Goal: Find specific page/section: Find specific page/section

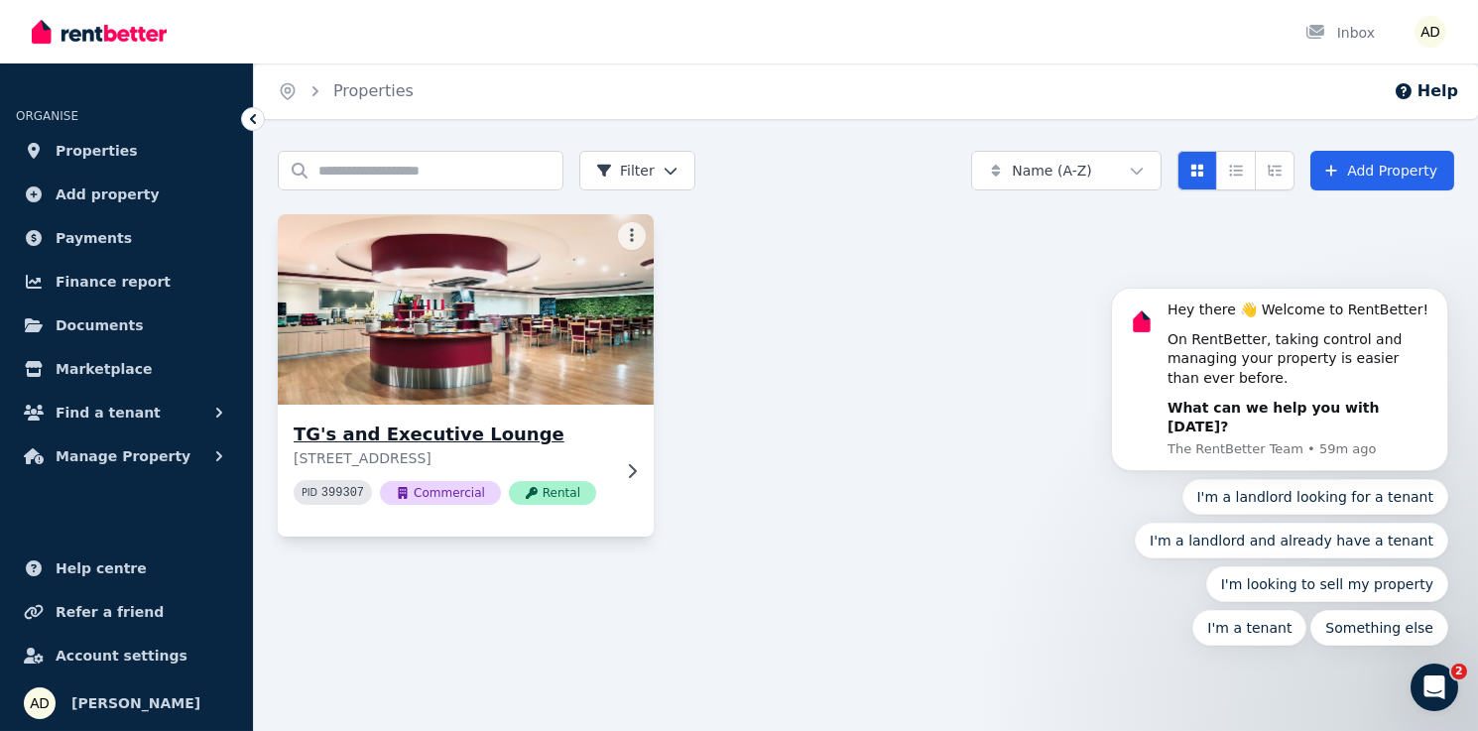
click at [425, 436] on h3 "TG's and Executive Lounge" at bounding box center [452, 435] width 316 height 28
